Goal: Check status: Check status

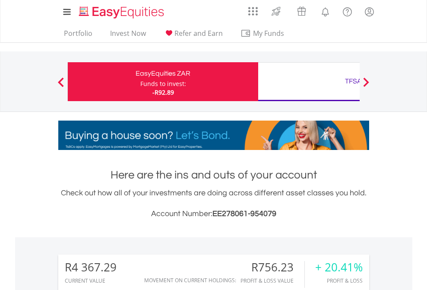
click at [140, 82] on div "Funds to invest:" at bounding box center [163, 83] width 46 height 9
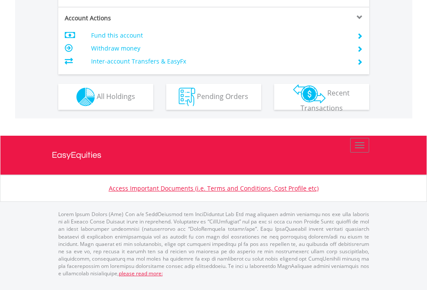
scroll to position [810, 0]
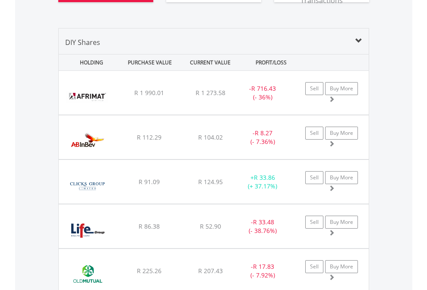
scroll to position [960, 0]
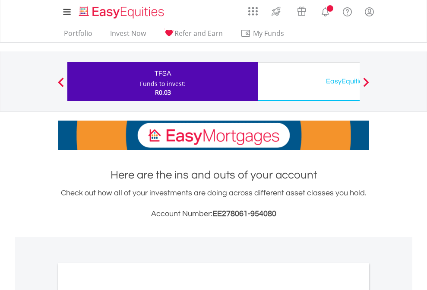
scroll to position [519, 0]
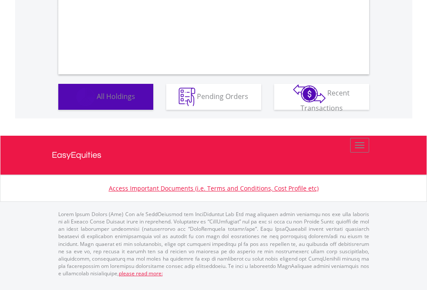
click at [97, 101] on span "All Holdings" at bounding box center [116, 95] width 38 height 9
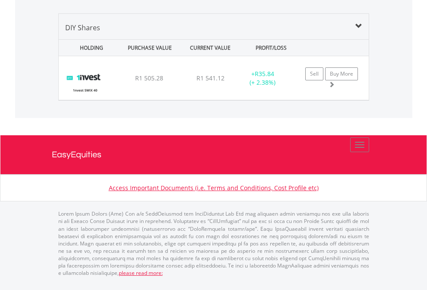
scroll to position [62, 0]
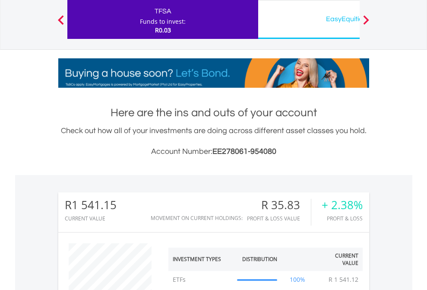
click at [309, 19] on div "EasyEquities USD" at bounding box center [353, 19] width 180 height 12
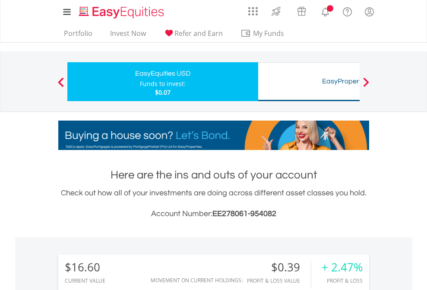
scroll to position [83, 136]
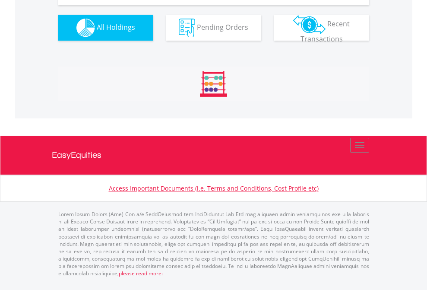
scroll to position [960, 0]
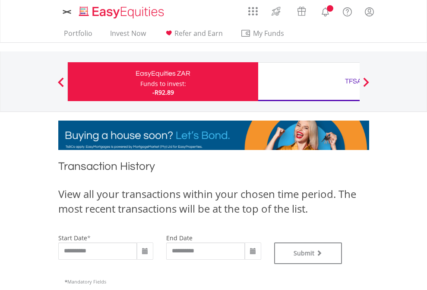
type input "**********"
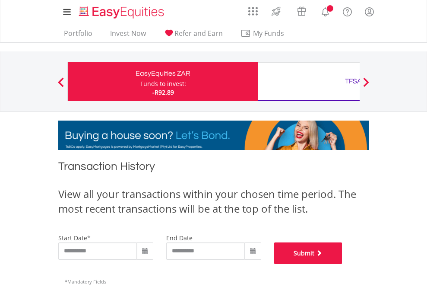
click at [342, 264] on button "Submit" at bounding box center [308, 253] width 68 height 22
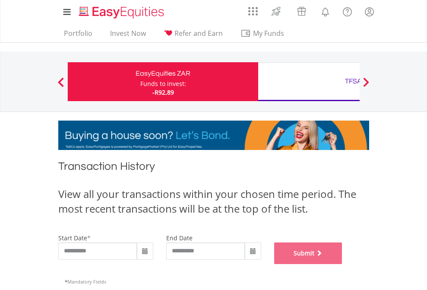
scroll to position [350, 0]
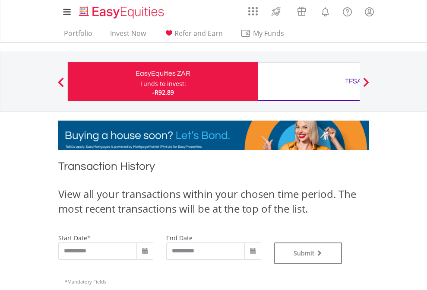
click at [309, 82] on div "TFSA" at bounding box center [353, 81] width 180 height 12
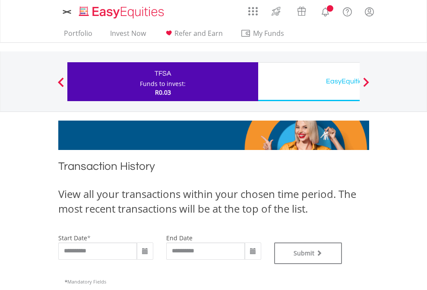
type input "**********"
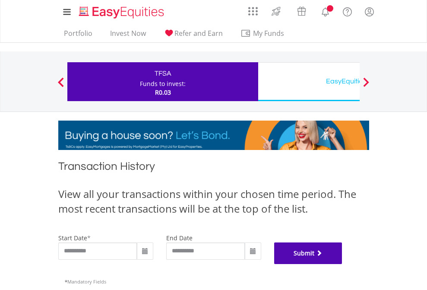
click at [342, 264] on button "Submit" at bounding box center [308, 253] width 68 height 22
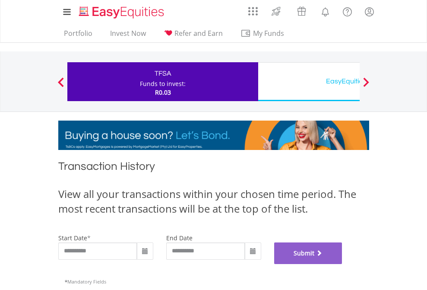
scroll to position [350, 0]
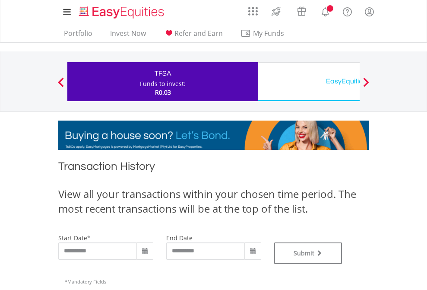
click at [309, 82] on div "EasyEquities USD" at bounding box center [353, 81] width 180 height 12
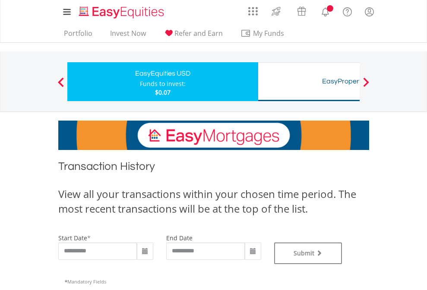
type input "**********"
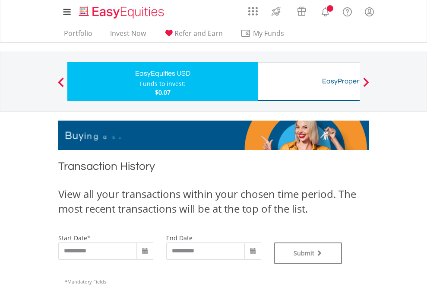
type input "**********"
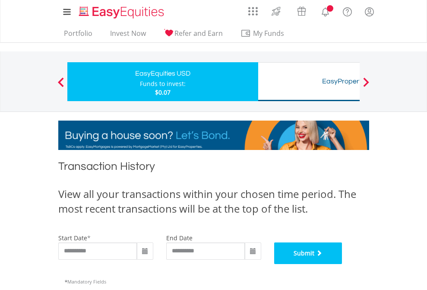
click at [342, 264] on button "Submit" at bounding box center [308, 253] width 68 height 22
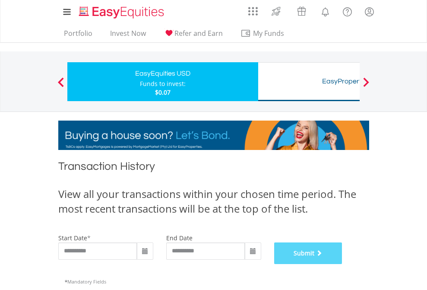
scroll to position [350, 0]
